Goal: Book appointment/travel/reservation

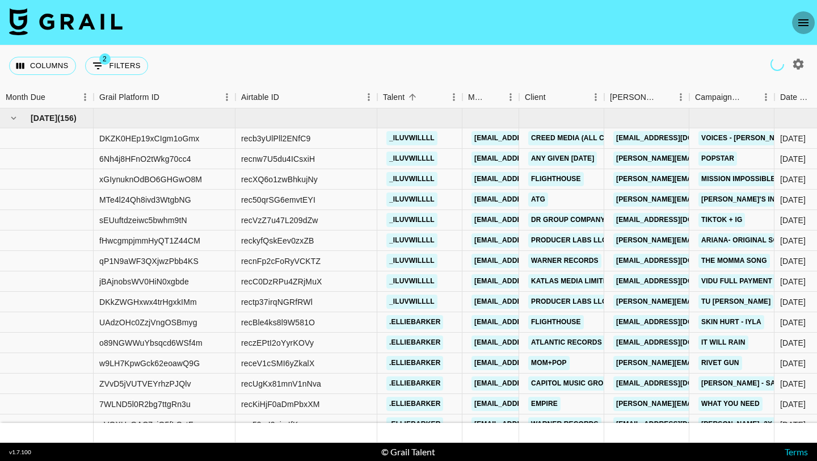
click at [797, 16] on icon "open drawer" at bounding box center [804, 23] width 14 height 14
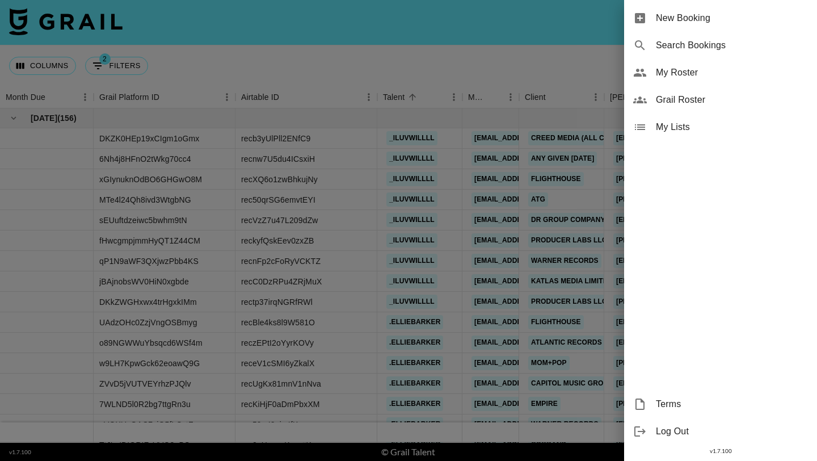
click at [756, 21] on span "New Booking" at bounding box center [732, 18] width 152 height 14
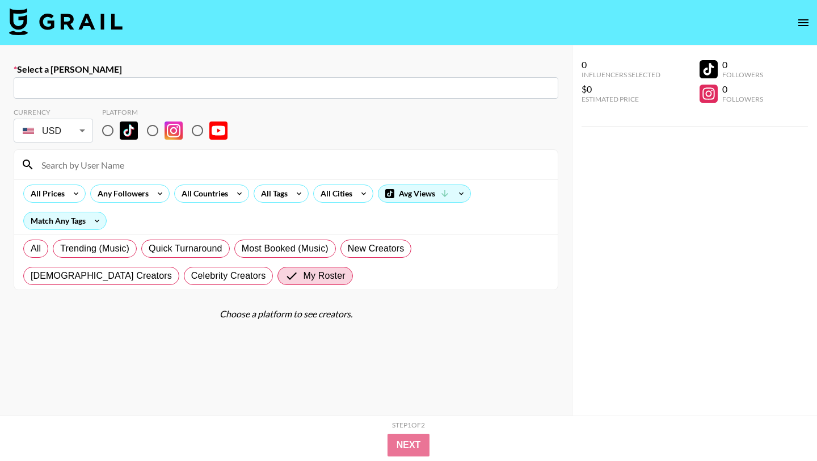
click at [160, 170] on input at bounding box center [293, 164] width 516 height 18
click at [103, 131] on input "radio" at bounding box center [108, 131] width 24 height 24
radio input "true"
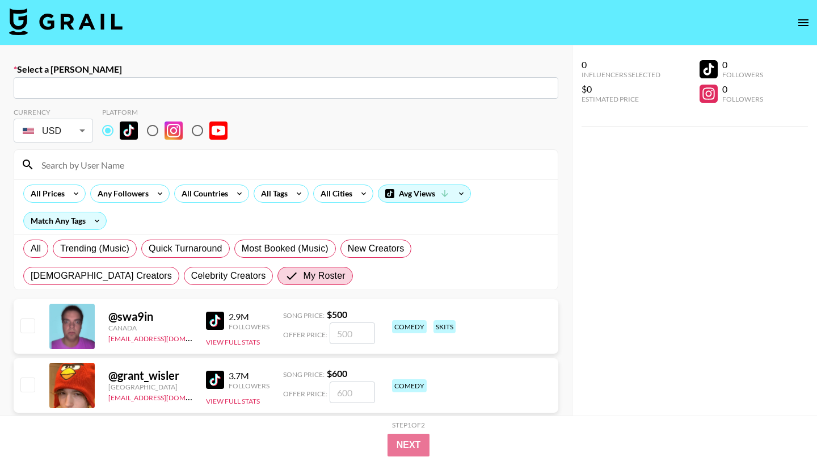
click at [121, 167] on input at bounding box center [293, 164] width 516 height 18
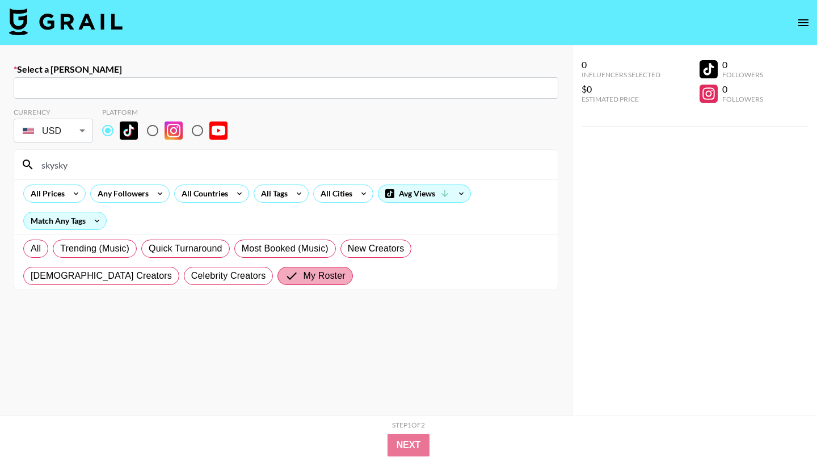
type input "skysky"
click at [303, 277] on span "My Roster" at bounding box center [324, 276] width 42 height 14
click at [285, 277] on input "My Roster" at bounding box center [294, 276] width 18 height 14
click at [35, 253] on span "All" at bounding box center [36, 249] width 10 height 14
click at [31, 249] on input "All" at bounding box center [31, 249] width 0 height 0
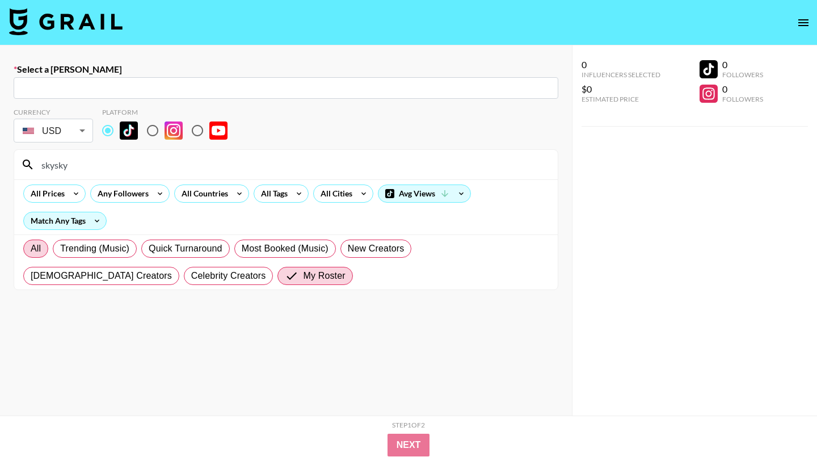
radio input "true"
